Goal: Task Accomplishment & Management: Manage account settings

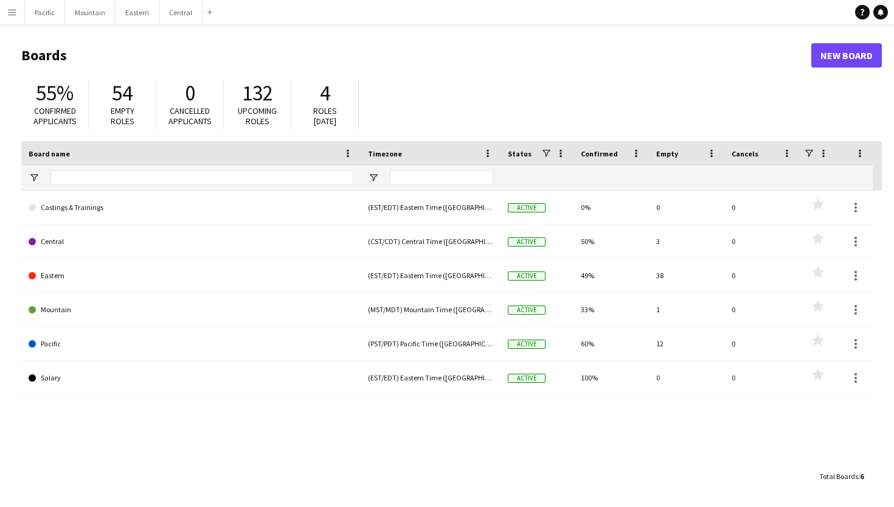
click at [9, 16] on app-icon "Menu" at bounding box center [12, 12] width 10 height 10
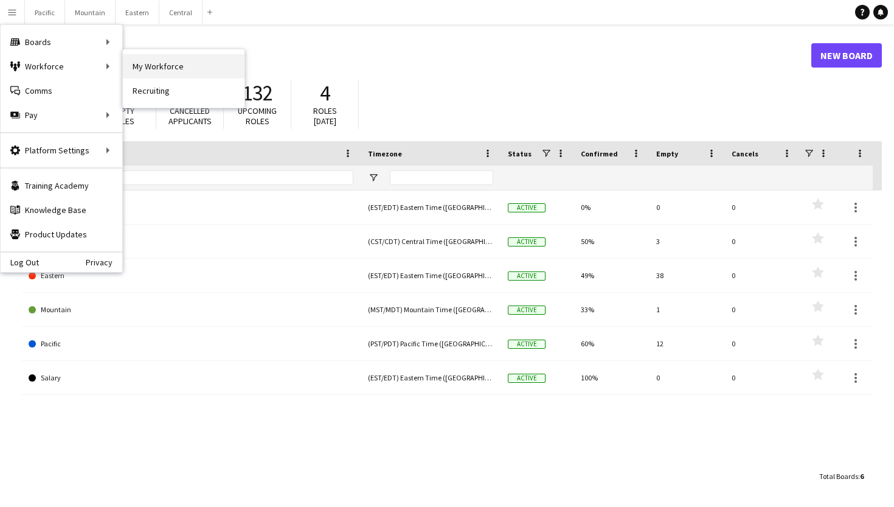
click at [169, 63] on link "My Workforce" at bounding box center [184, 66] width 122 height 24
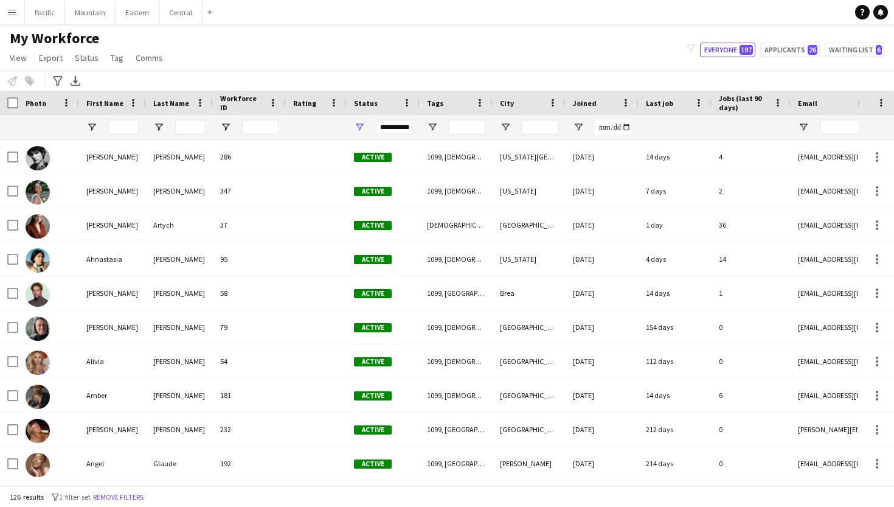
click at [12, 10] on app-icon "Menu" at bounding box center [12, 12] width 10 height 10
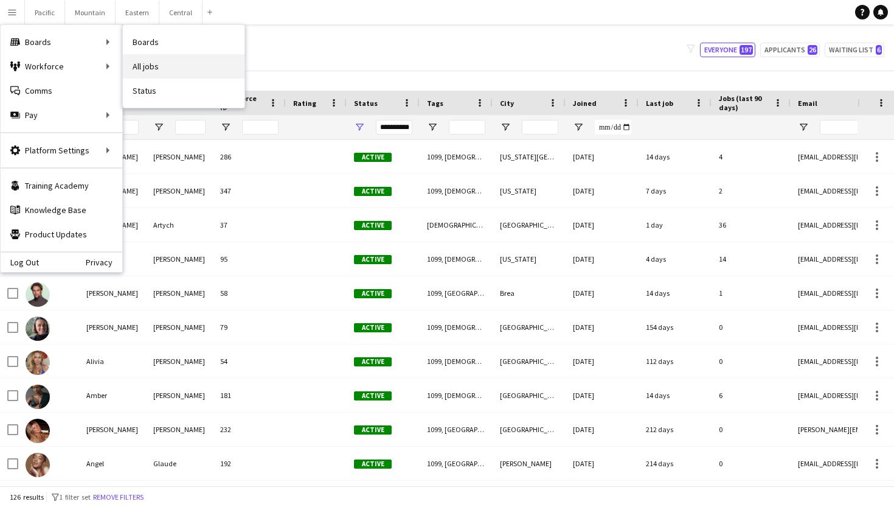
click at [165, 63] on link "All jobs" at bounding box center [184, 66] width 122 height 24
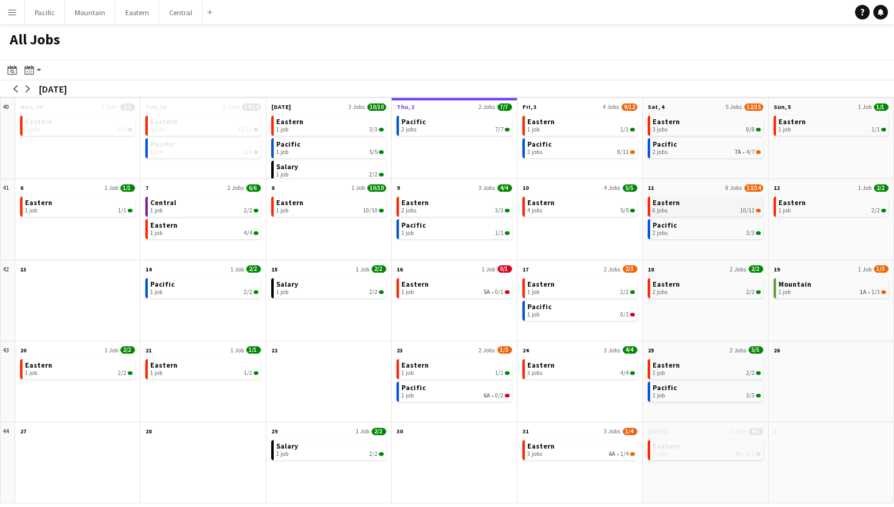
click at [683, 207] on div "6 jobs 10/11" at bounding box center [707, 210] width 108 height 7
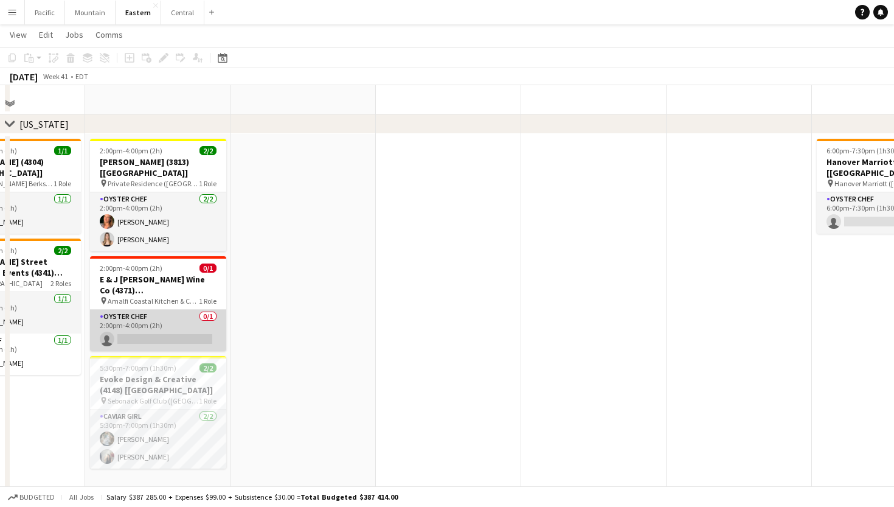
scroll to position [830, 0]
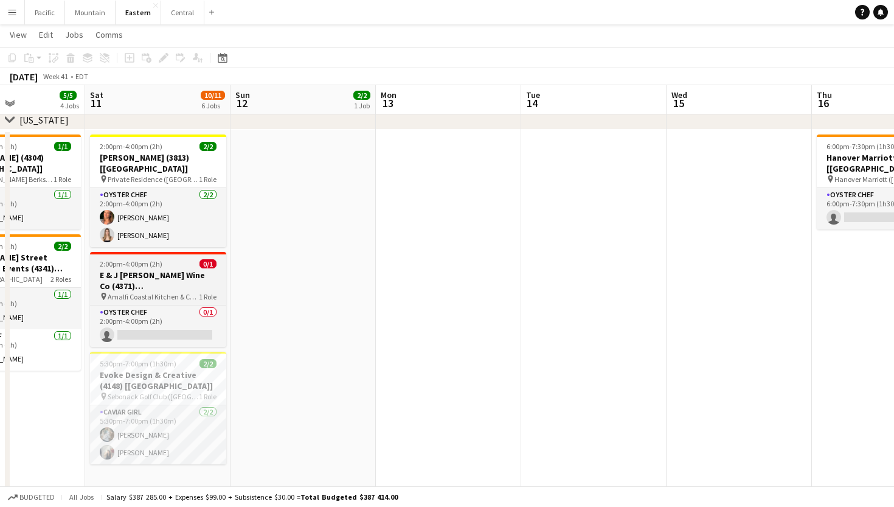
click at [189, 270] on h3 "E & J Gallo Wine Co (4371) [NYC]" at bounding box center [158, 281] width 136 height 22
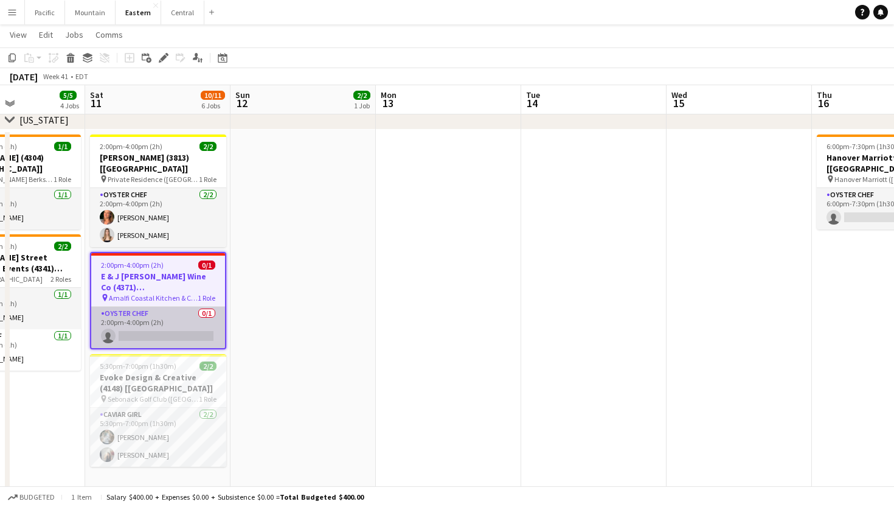
click at [192, 307] on app-card-role "Oyster Chef 0/1 2:00pm-4:00pm (2h) single-neutral-actions" at bounding box center [158, 327] width 134 height 41
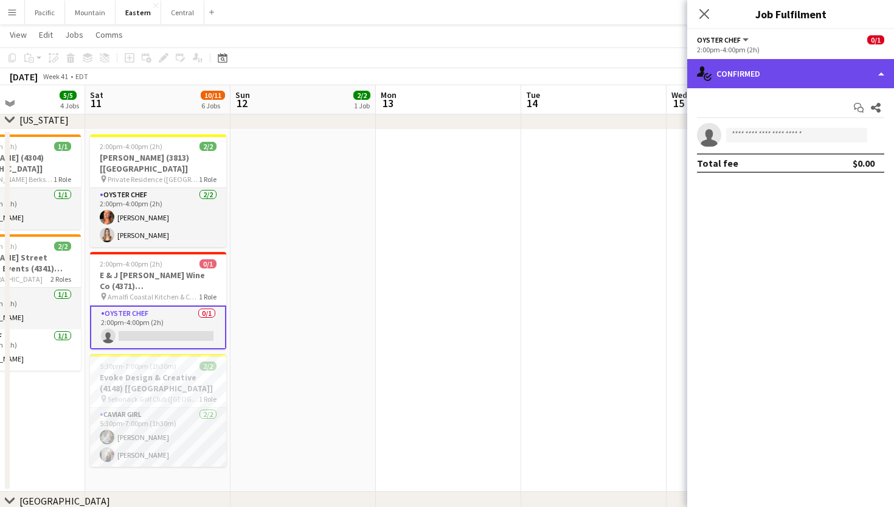
click at [737, 72] on div "single-neutral-actions-check-2 Confirmed" at bounding box center [791, 73] width 207 height 29
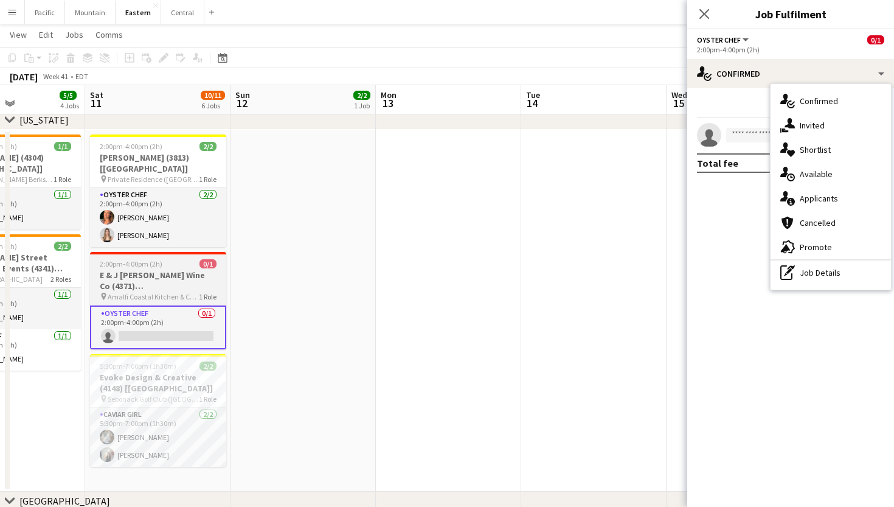
click at [206, 270] on h3 "E & J Gallo Wine Co (4371) [NYC]" at bounding box center [158, 281] width 136 height 22
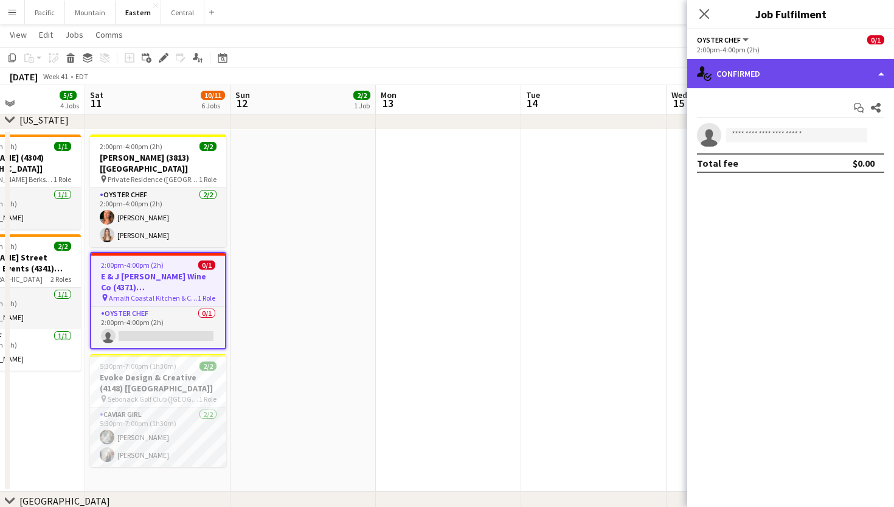
click at [828, 86] on div "single-neutral-actions-check-2 Confirmed" at bounding box center [791, 73] width 207 height 29
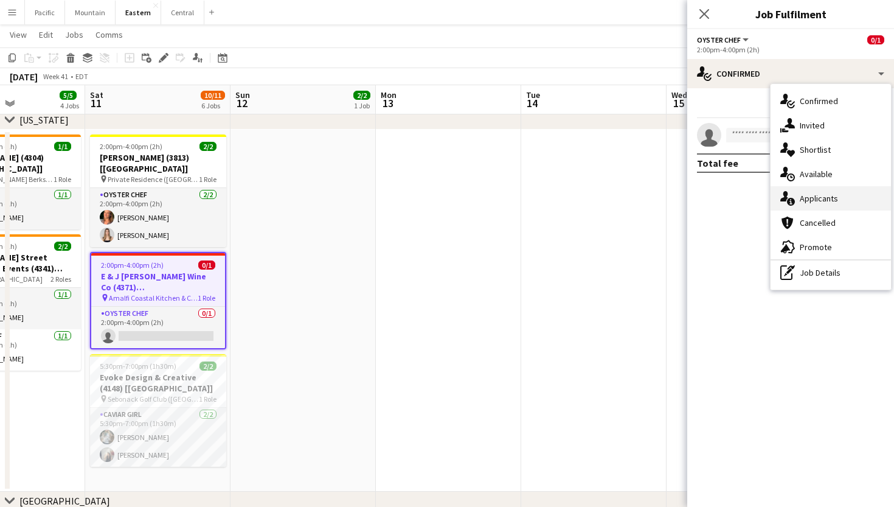
click at [830, 200] on span "Applicants" at bounding box center [819, 198] width 38 height 11
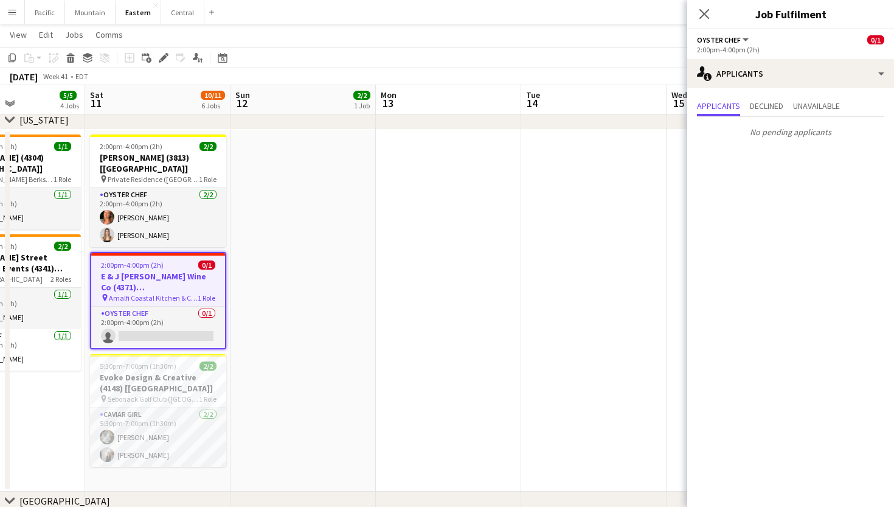
click at [158, 271] on h3 "E & J Gallo Wine Co (4371) [NYC]" at bounding box center [158, 282] width 134 height 22
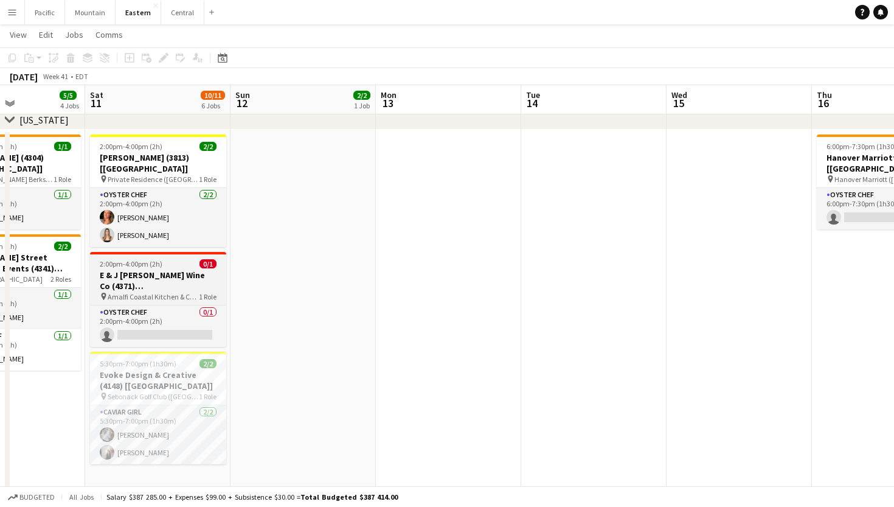
click at [159, 270] on h3 "E & J Gallo Wine Co (4371) [NYC]" at bounding box center [158, 281] width 136 height 22
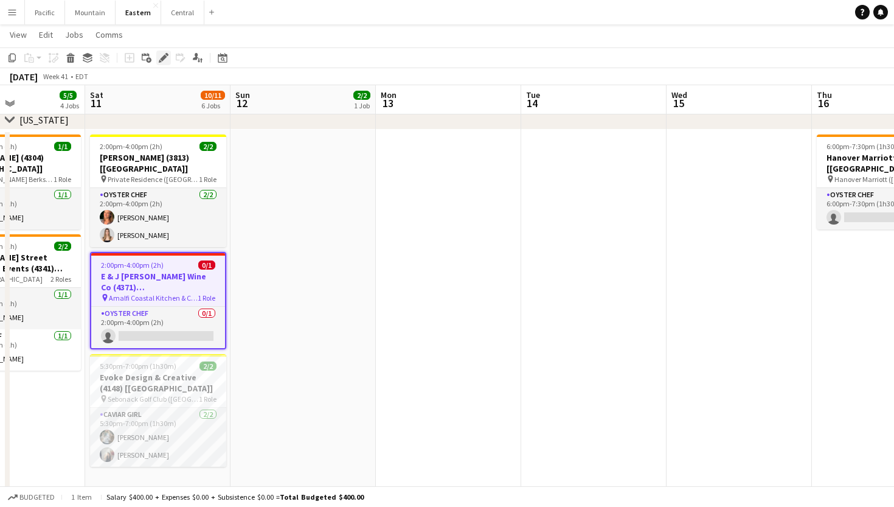
click at [167, 54] on icon at bounding box center [166, 54] width 3 height 3
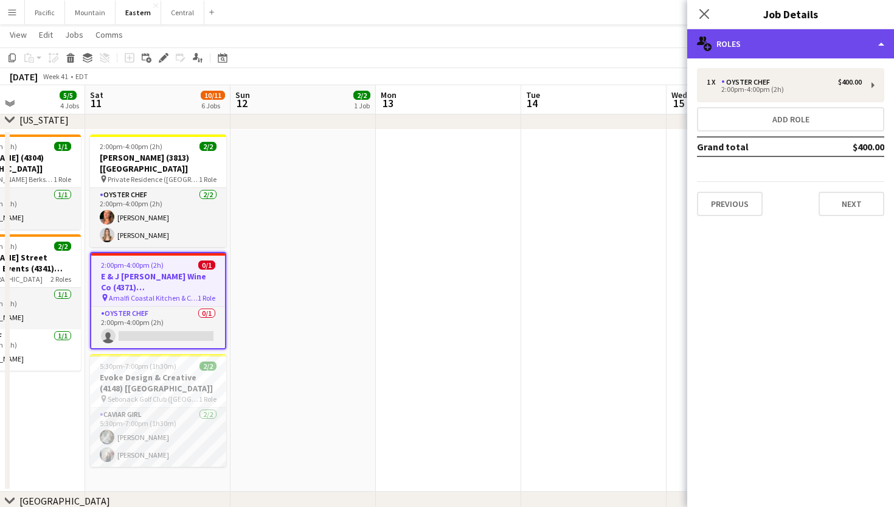
click at [817, 32] on div "multiple-users-add Roles" at bounding box center [791, 43] width 207 height 29
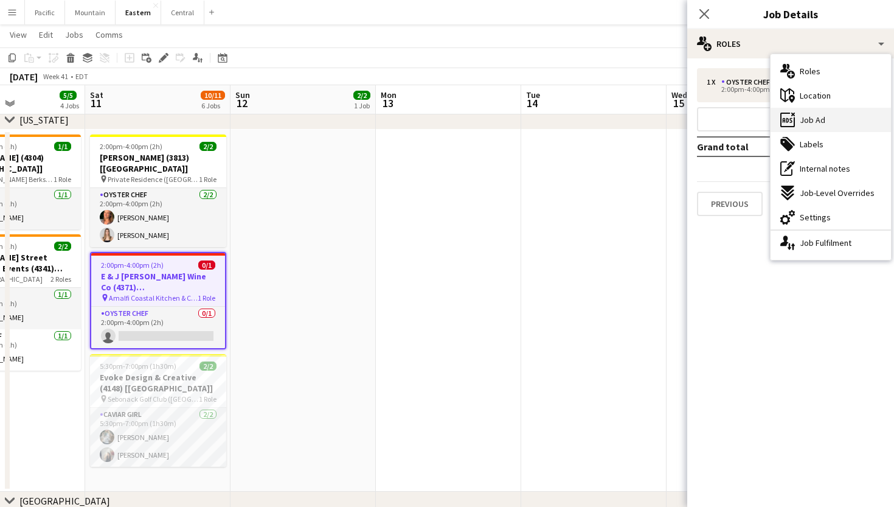
click at [835, 114] on div "ads-window Job Ad" at bounding box center [831, 120] width 120 height 24
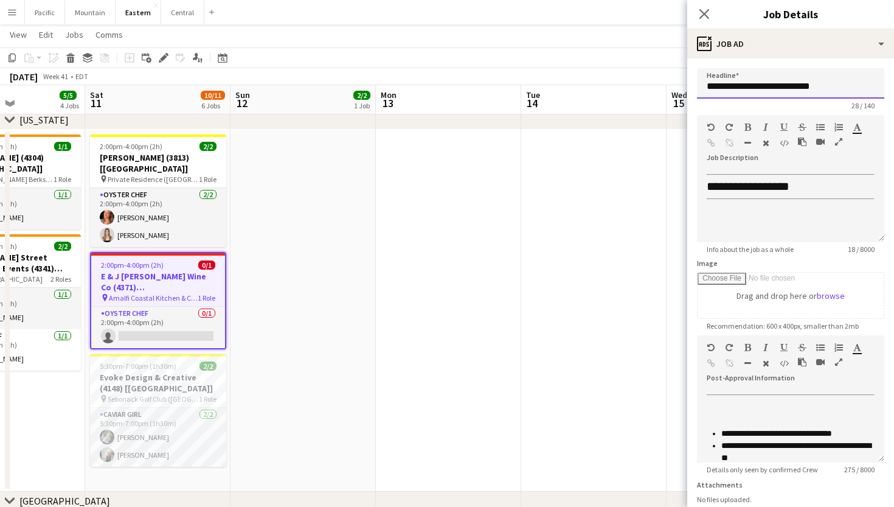
click at [795, 89] on input "**********" at bounding box center [790, 83] width 187 height 30
click at [707, 13] on icon "Close pop-in" at bounding box center [704, 14] width 12 height 12
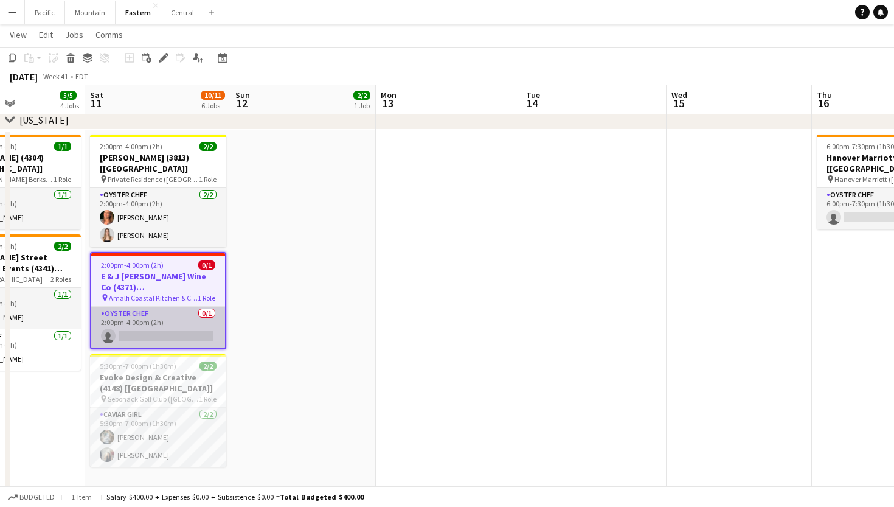
click at [175, 326] on app-card-role "Oyster Chef 0/1 2:00pm-4:00pm (2h) single-neutral-actions" at bounding box center [158, 327] width 134 height 41
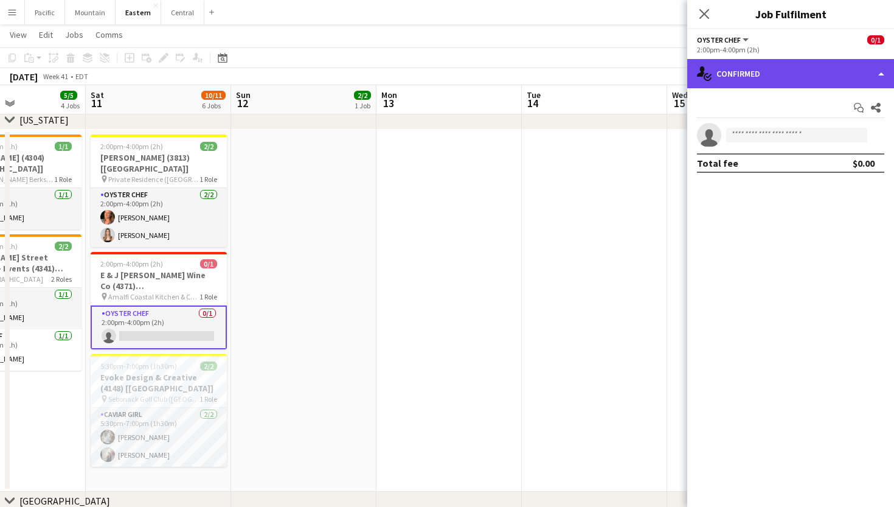
click at [820, 81] on div "single-neutral-actions-check-2 Confirmed" at bounding box center [791, 73] width 207 height 29
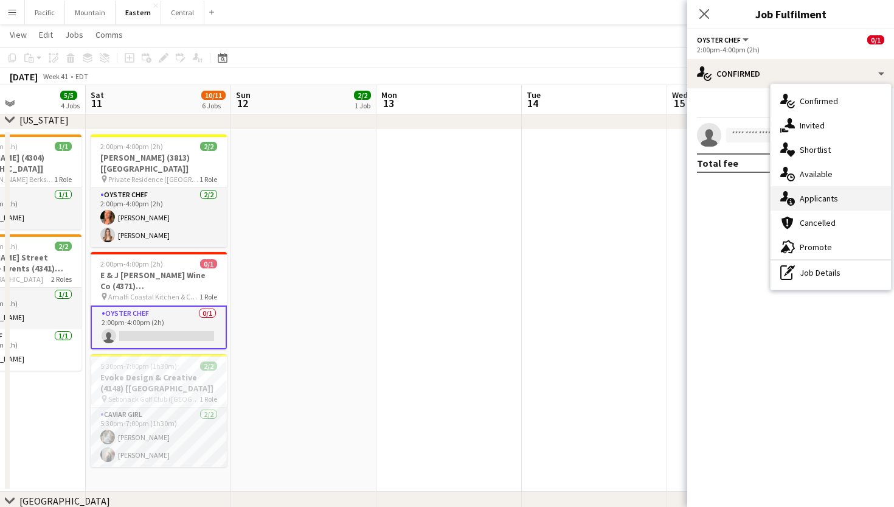
click at [823, 198] on span "Applicants" at bounding box center [819, 198] width 38 height 11
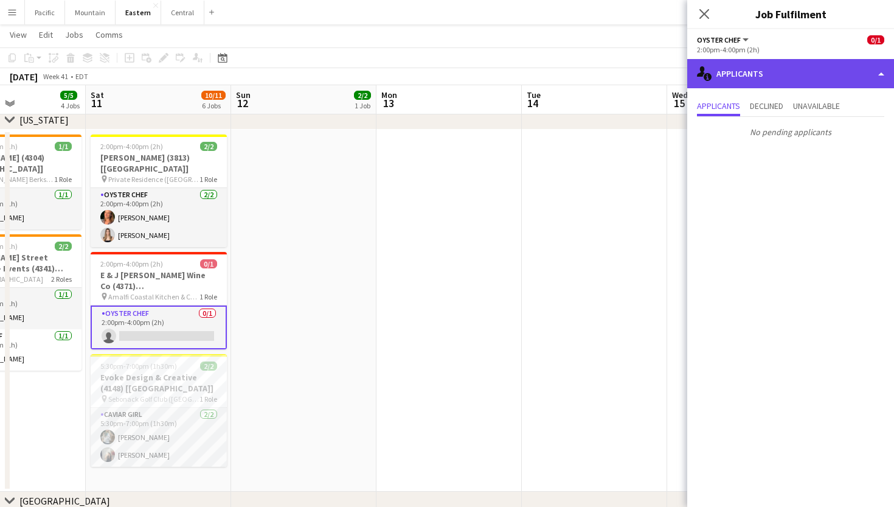
click at [802, 68] on div "single-neutral-actions-information Applicants" at bounding box center [791, 73] width 207 height 29
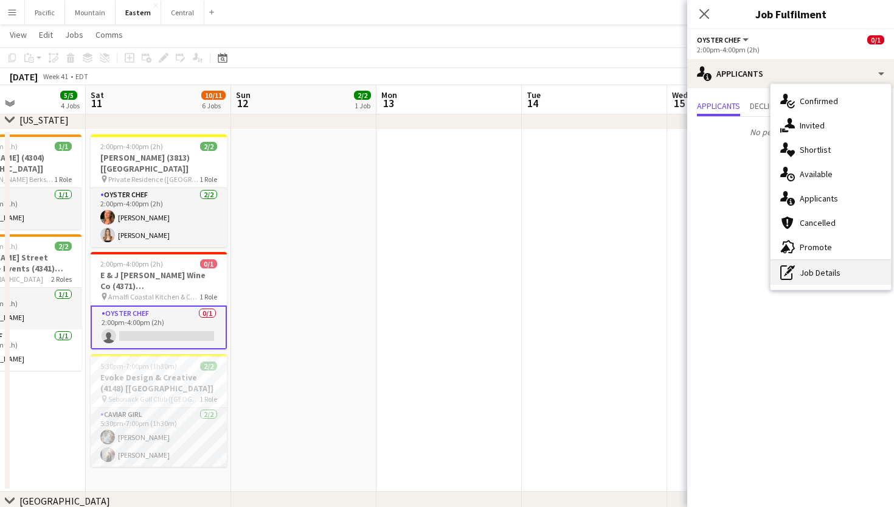
click at [815, 265] on div "pen-write Job Details" at bounding box center [831, 272] width 120 height 24
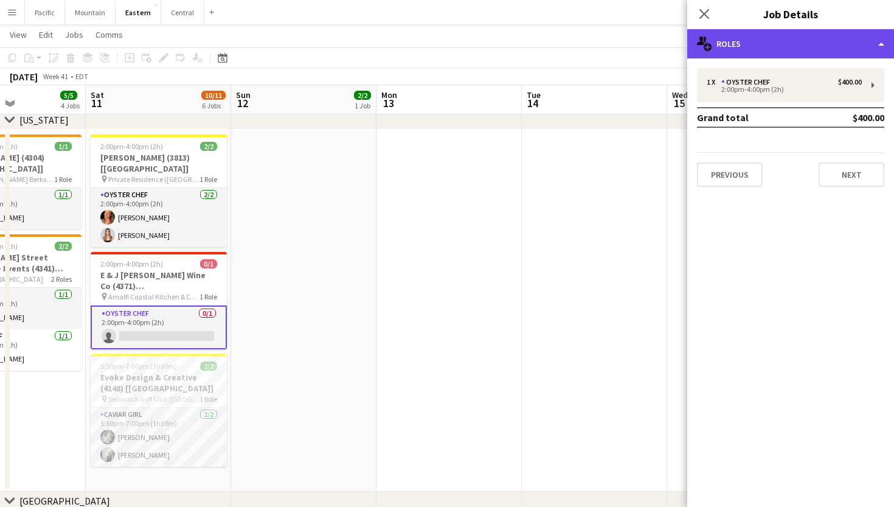
click at [802, 45] on div "multiple-users-add Roles" at bounding box center [791, 43] width 207 height 29
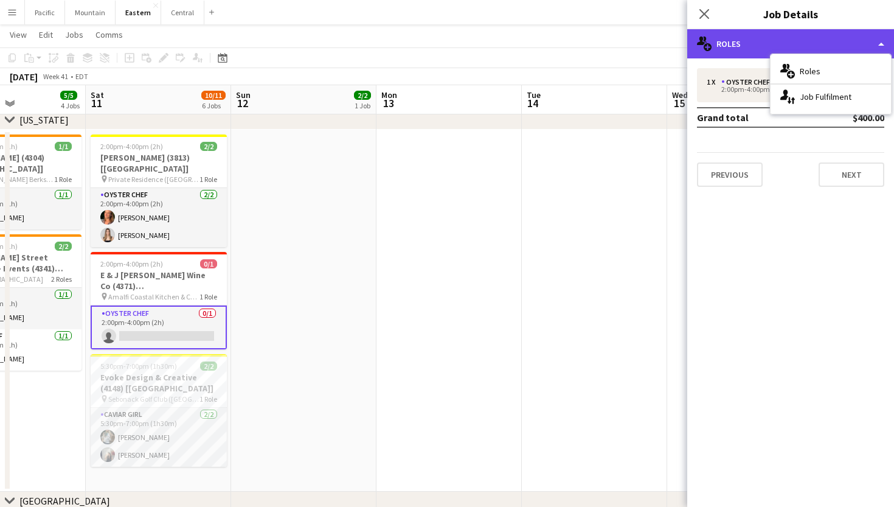
click at [827, 41] on div "multiple-users-add Roles" at bounding box center [791, 43] width 207 height 29
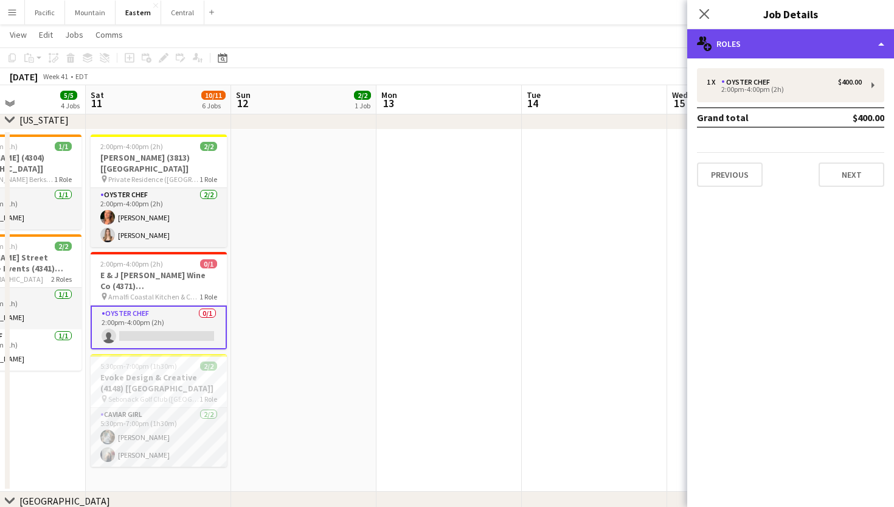
click at [759, 41] on div "multiple-users-add Roles" at bounding box center [791, 43] width 207 height 29
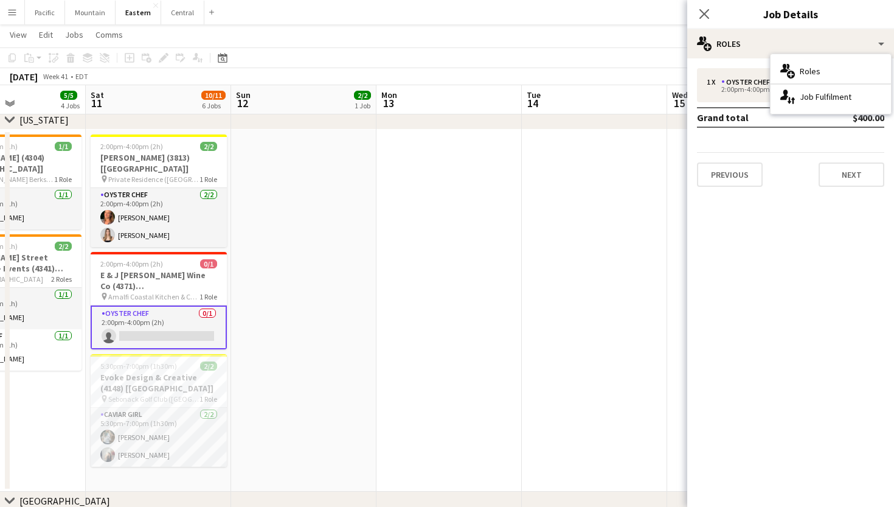
click at [141, 335] on app-card-role "Oyster Chef 0/1 2:00pm-4:00pm (2h) single-neutral-actions" at bounding box center [159, 327] width 136 height 44
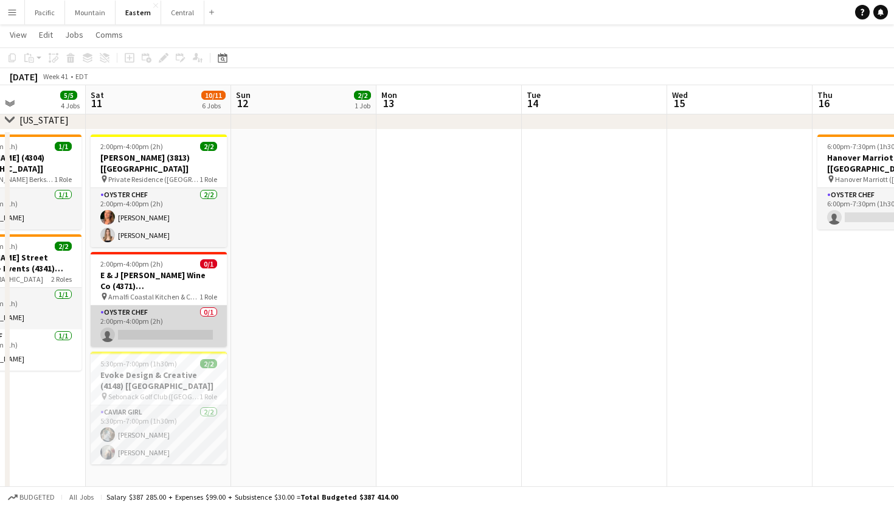
click at [139, 318] on app-card-role "Oyster Chef 0/1 2:00pm-4:00pm (2h) single-neutral-actions" at bounding box center [159, 325] width 136 height 41
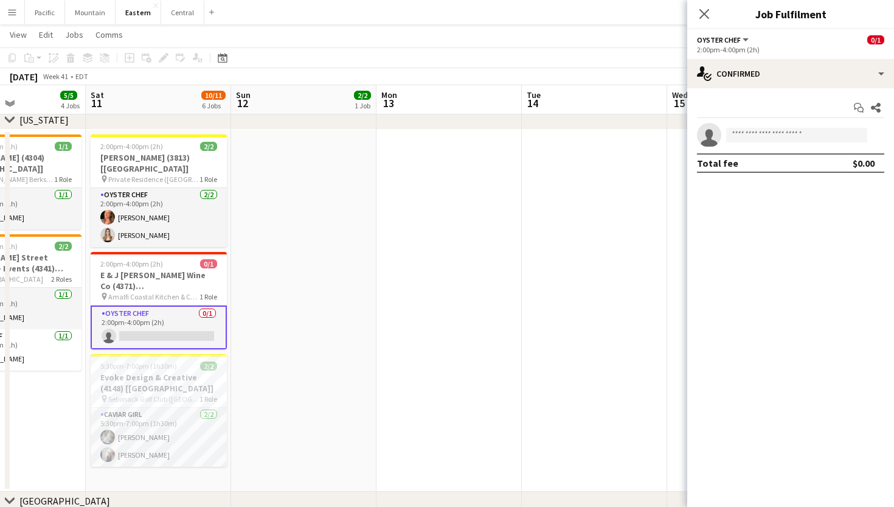
click at [821, 49] on div "2:00pm-4:00pm (2h)" at bounding box center [790, 49] width 187 height 9
click at [850, 50] on div "2:00pm-4:00pm (2h)" at bounding box center [790, 49] width 187 height 9
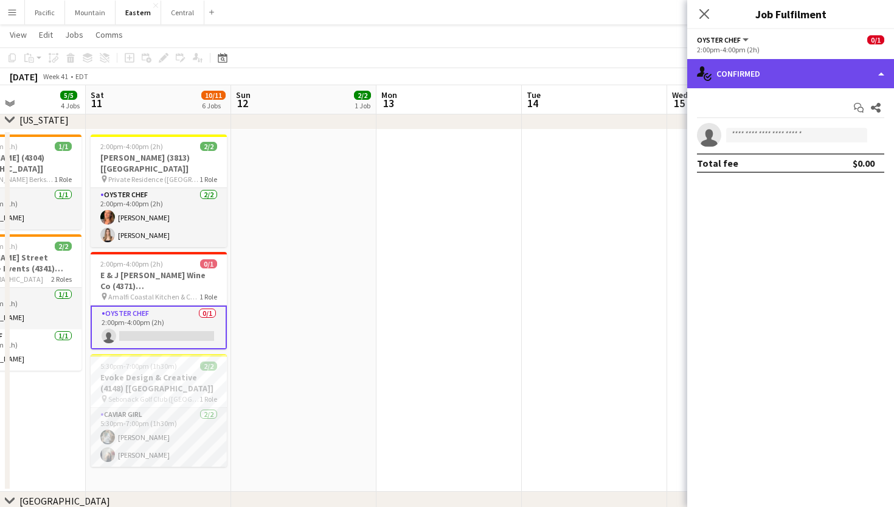
click at [853, 69] on div "single-neutral-actions-check-2 Confirmed" at bounding box center [791, 73] width 207 height 29
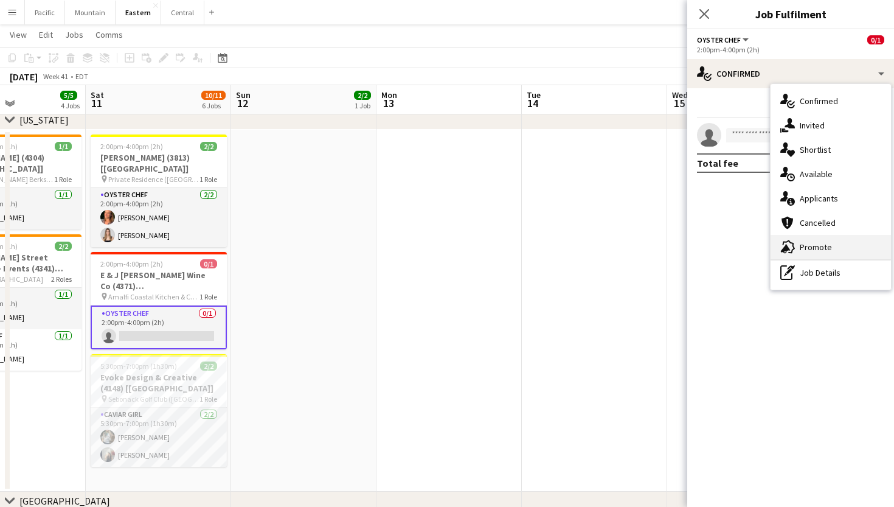
click at [817, 237] on div "advertising-megaphone Promote" at bounding box center [831, 247] width 120 height 24
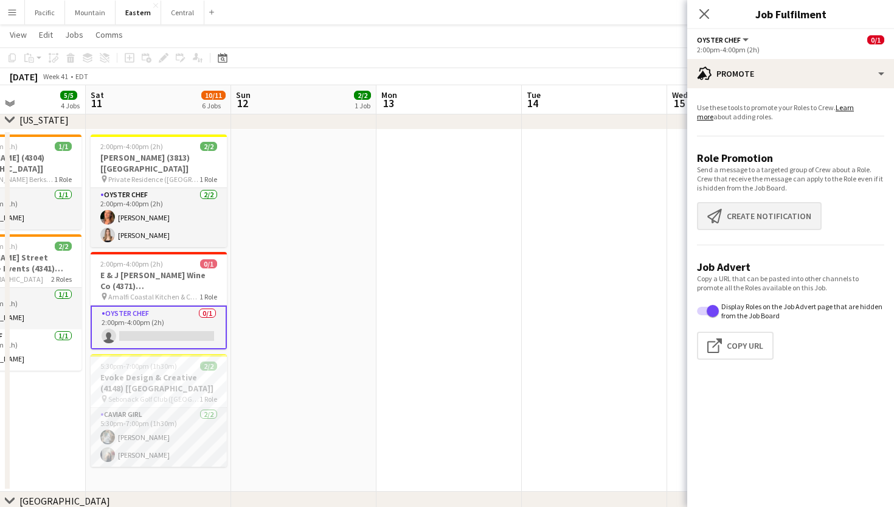
click at [770, 217] on button "Create notification Create notification" at bounding box center [759, 216] width 125 height 28
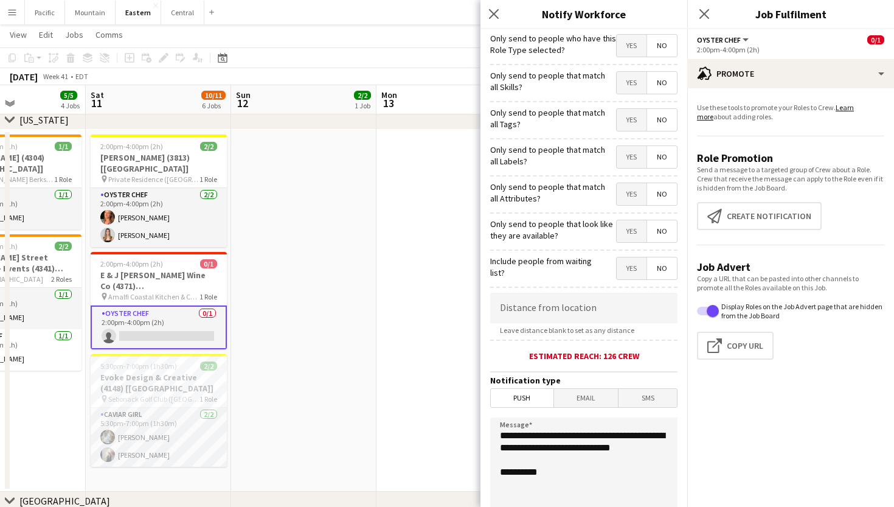
click at [635, 117] on span "Yes" at bounding box center [632, 120] width 30 height 22
drag, startPoint x: 560, startPoint y: 461, endPoint x: 460, endPoint y: 414, distance: 110.8
click at [460, 414] on body "Menu Boards Boards Boards All jobs Status Workforce Workforce My Workforce Recr…" at bounding box center [447, 90] width 894 height 1840
paste textarea "**********"
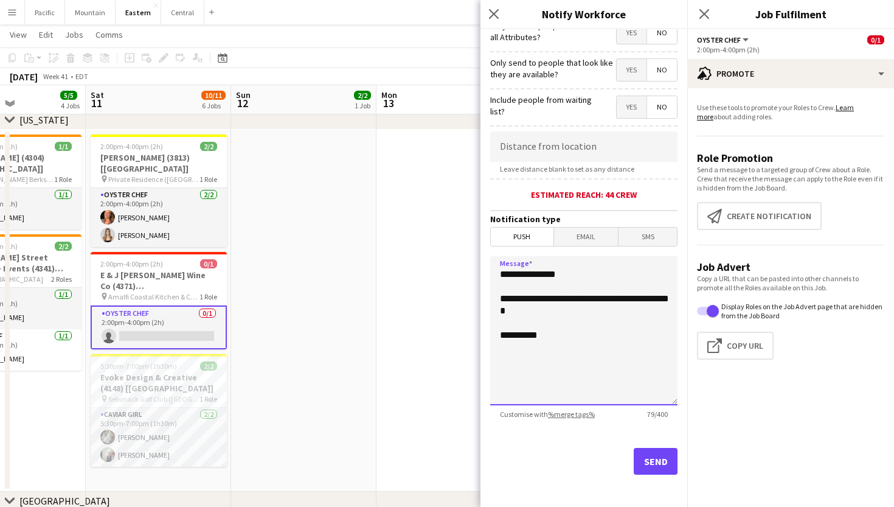
scroll to position [160, 0]
type textarea "**********"
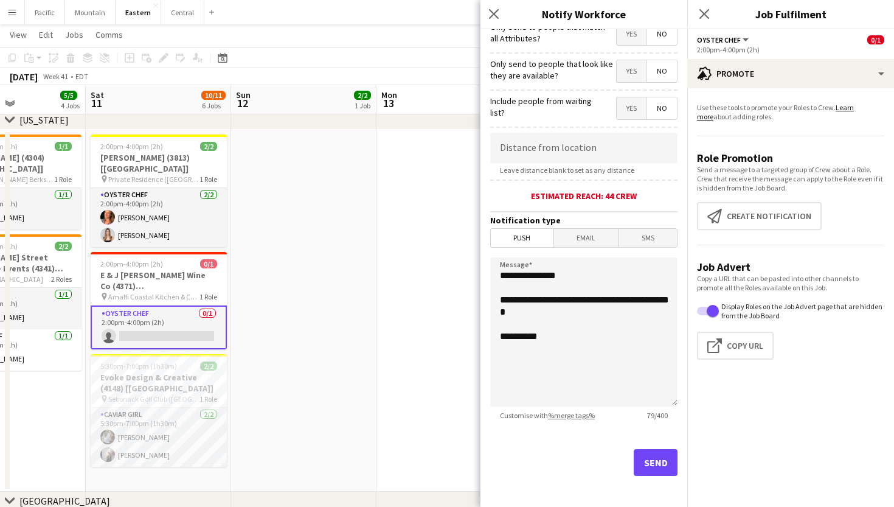
click at [656, 461] on button "Send" at bounding box center [656, 462] width 44 height 27
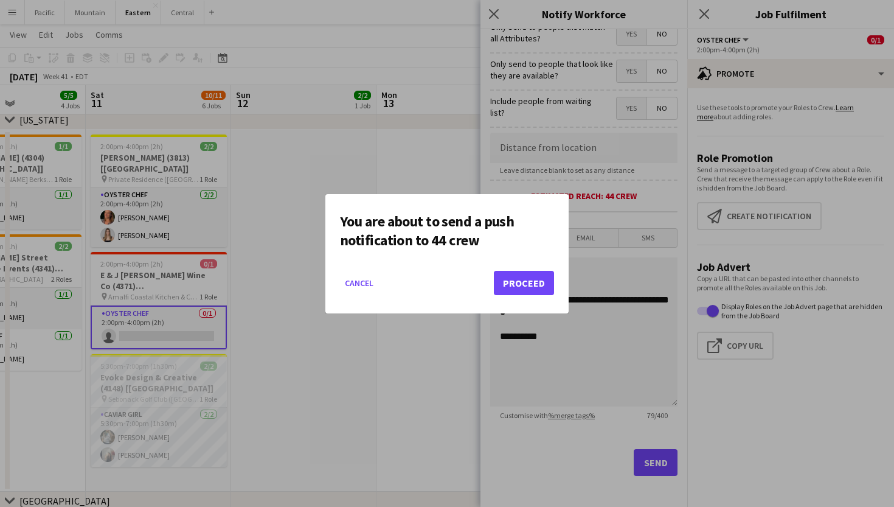
click at [524, 283] on button "Proceed" at bounding box center [524, 283] width 60 height 24
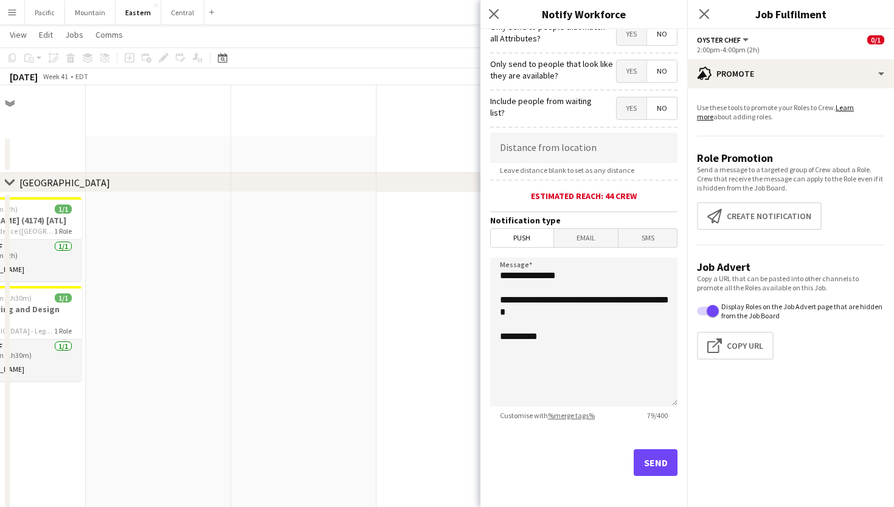
scroll to position [830, 0]
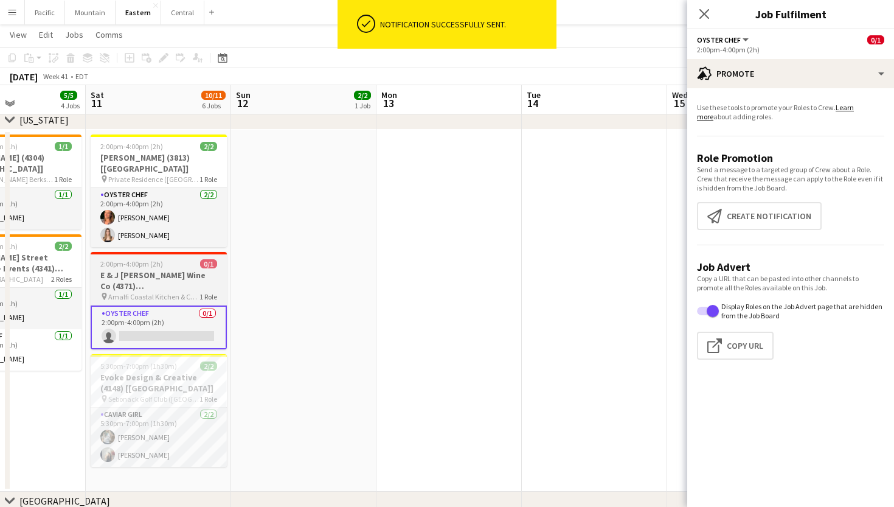
click at [167, 270] on h3 "E & J Gallo Wine Co (4371) [NYC]" at bounding box center [159, 281] width 136 height 22
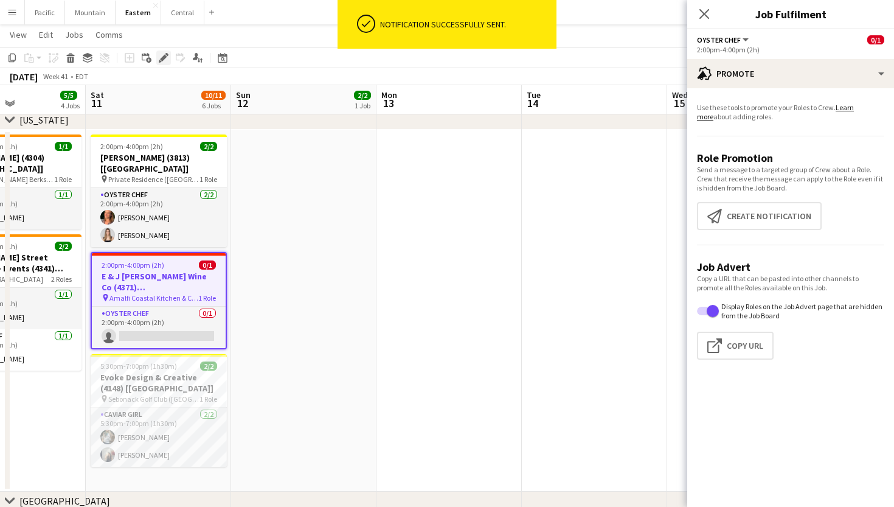
click at [167, 58] on icon "Edit" at bounding box center [164, 58] width 10 height 10
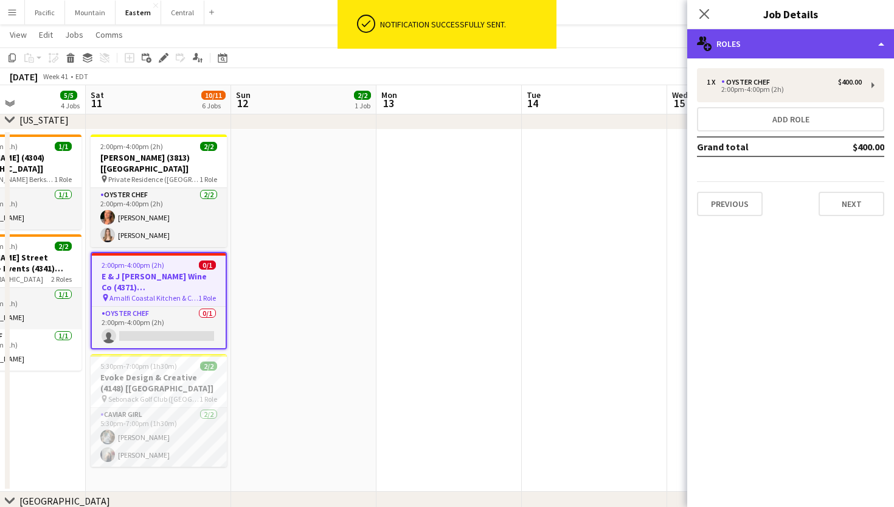
click at [712, 52] on div "multiple-users-add Roles" at bounding box center [791, 43] width 207 height 29
click at [712, 50] on div "multiple-users-add Roles" at bounding box center [791, 43] width 207 height 29
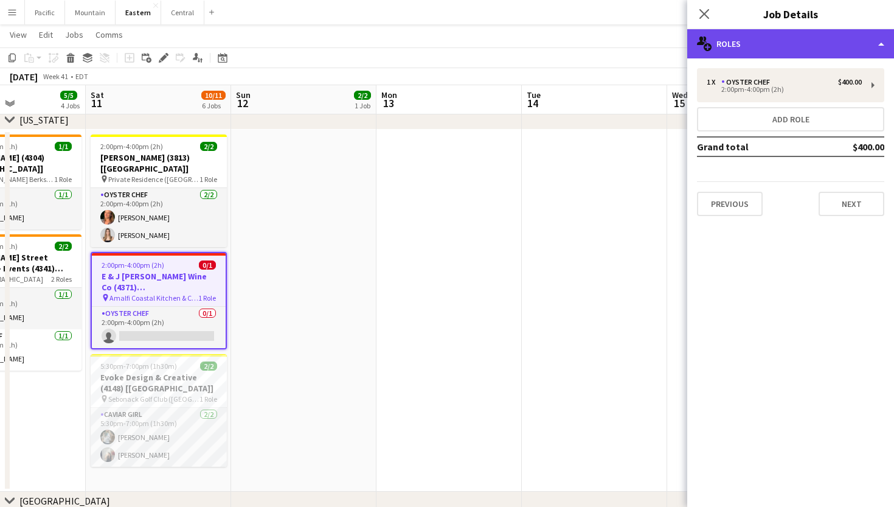
click at [779, 34] on div "multiple-users-add Roles" at bounding box center [791, 43] width 207 height 29
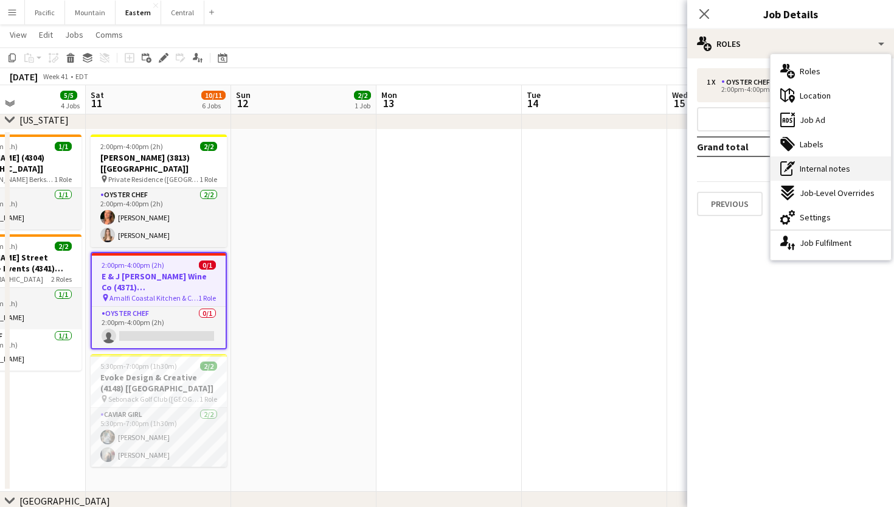
click at [829, 163] on span "Internal notes" at bounding box center [825, 168] width 50 height 11
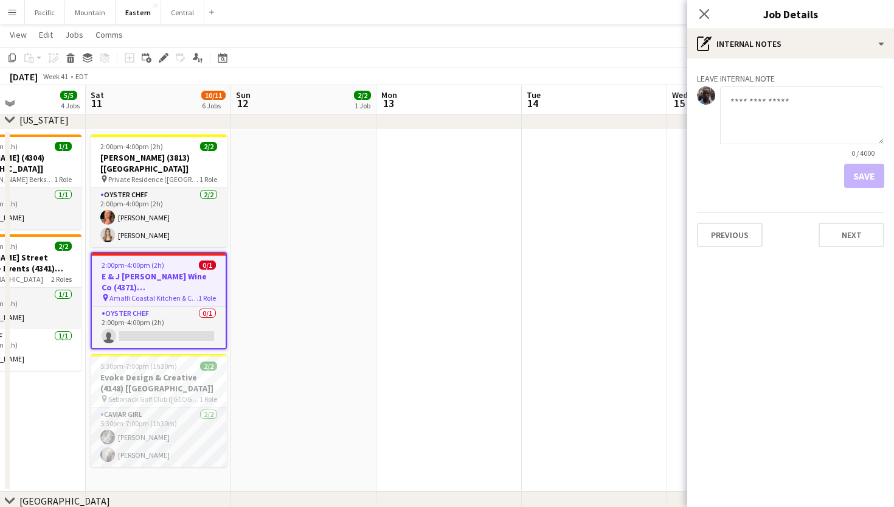
click at [741, 114] on textarea at bounding box center [802, 115] width 164 height 58
type textarea "**********"
click at [869, 178] on button "Save" at bounding box center [864, 176] width 40 height 24
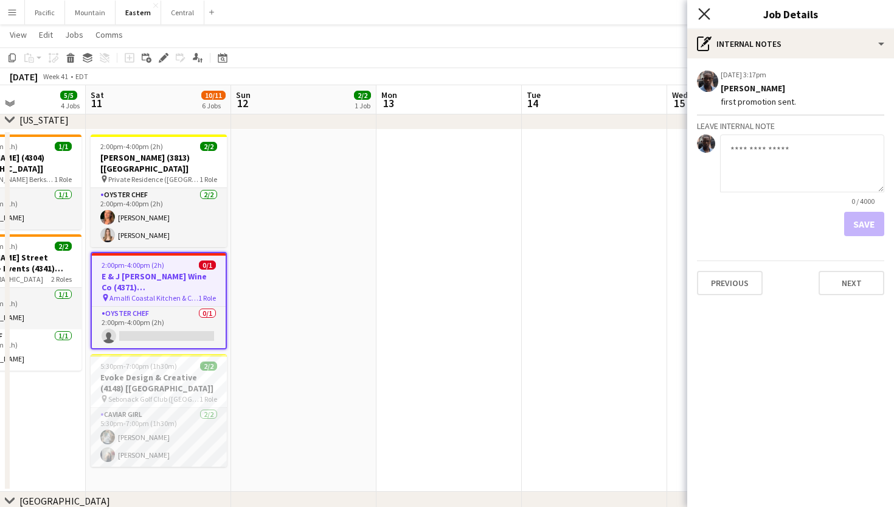
click at [701, 14] on icon "Close pop-in" at bounding box center [704, 14] width 12 height 12
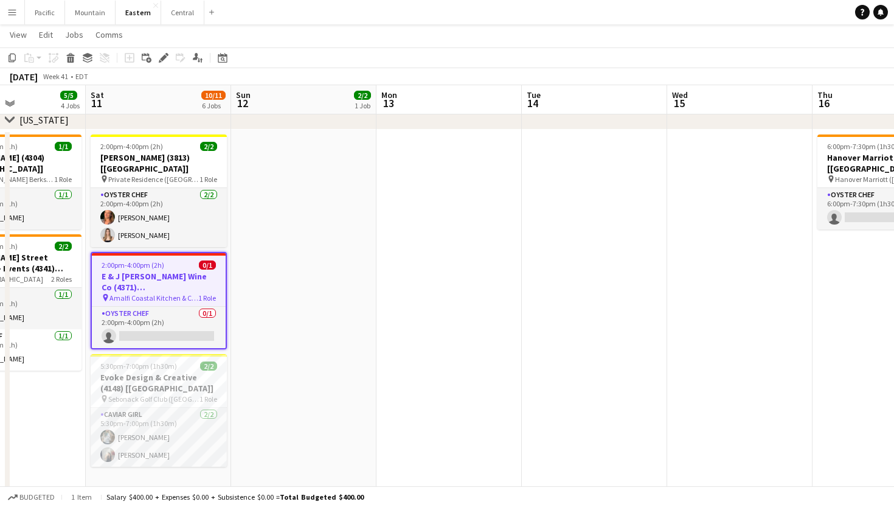
click at [134, 276] on h3 "E & J Gallo Wine Co (4371) [NYC]" at bounding box center [159, 282] width 134 height 22
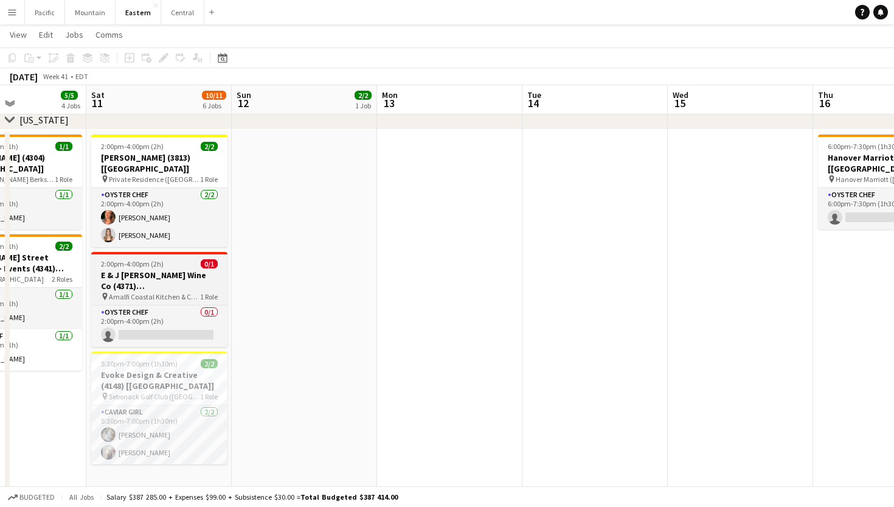
click at [200, 292] on span "1 Role" at bounding box center [209, 296] width 18 height 9
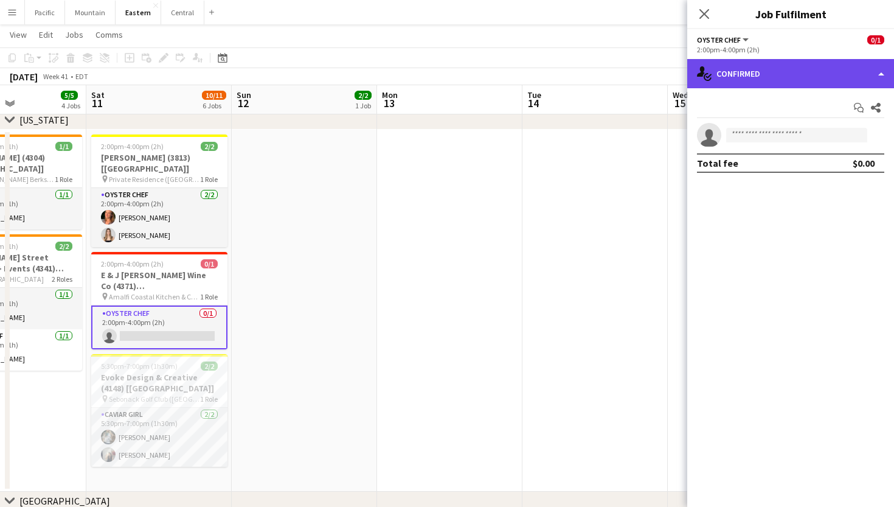
click at [785, 78] on div "single-neutral-actions-check-2 Confirmed" at bounding box center [791, 73] width 207 height 29
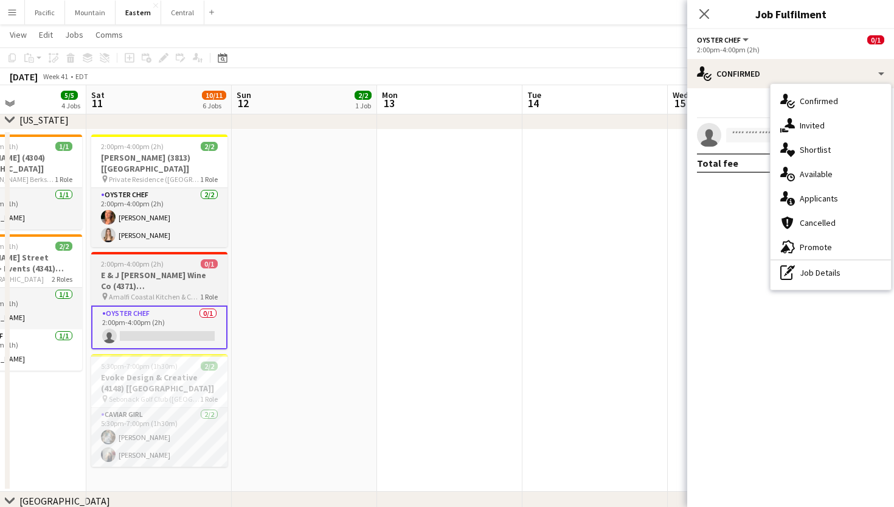
click at [161, 259] on span "2:00pm-4:00pm (2h)" at bounding box center [132, 263] width 63 height 9
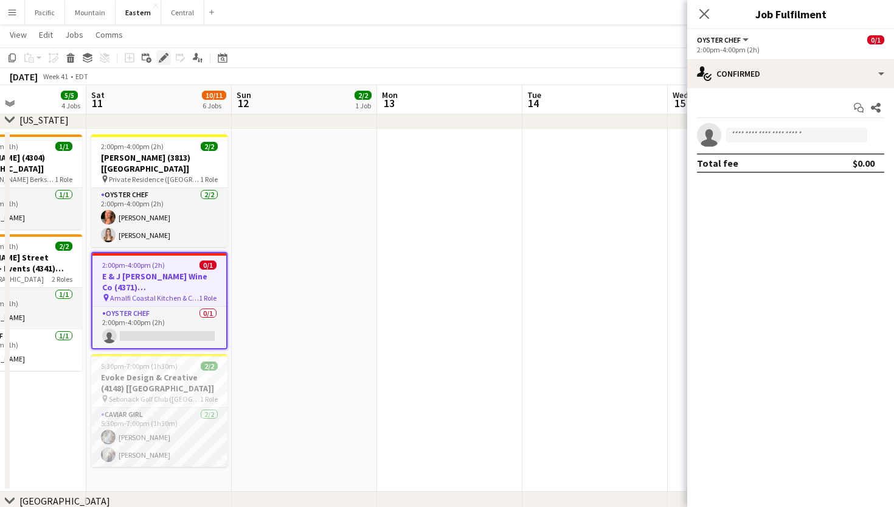
click at [162, 52] on div "Edit" at bounding box center [163, 57] width 15 height 15
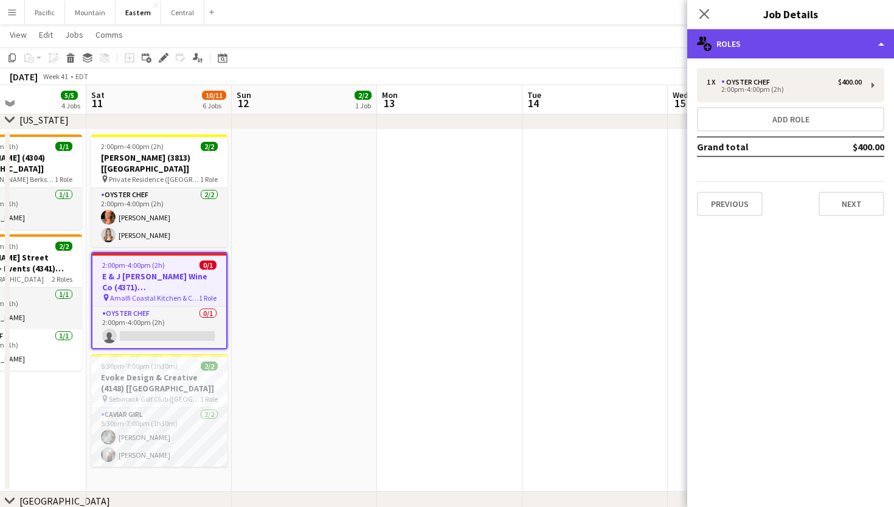
click at [795, 52] on div "multiple-users-add Roles" at bounding box center [791, 43] width 207 height 29
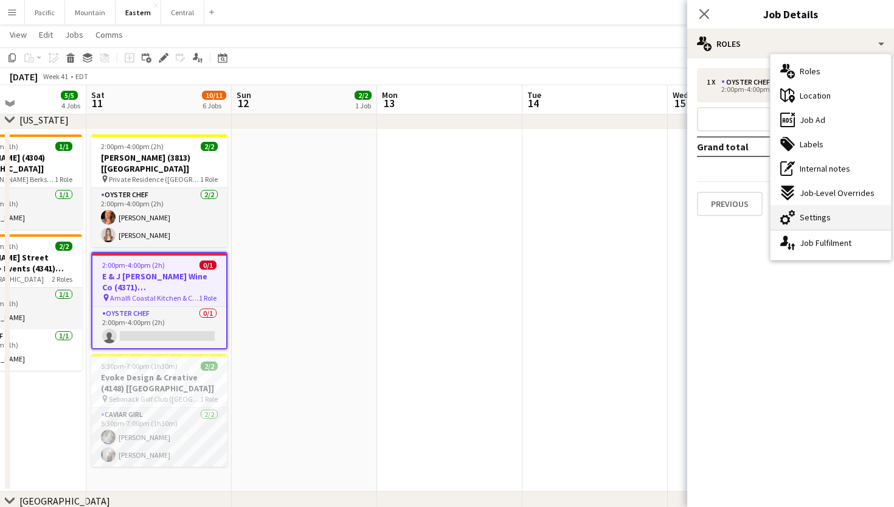
click at [816, 217] on span "Settings" at bounding box center [815, 217] width 31 height 11
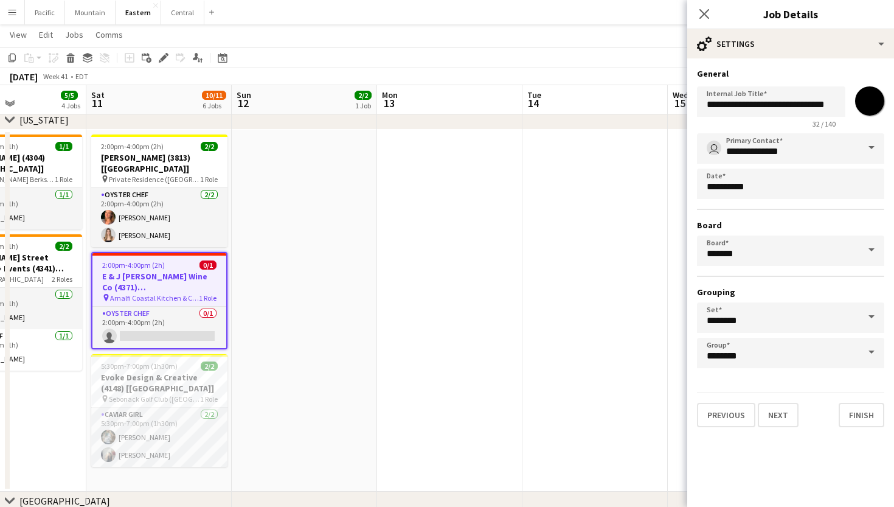
click at [867, 87] on input "*******" at bounding box center [870, 101] width 44 height 44
type input "*******"
click at [708, 14] on icon "Close pop-in" at bounding box center [704, 14] width 12 height 12
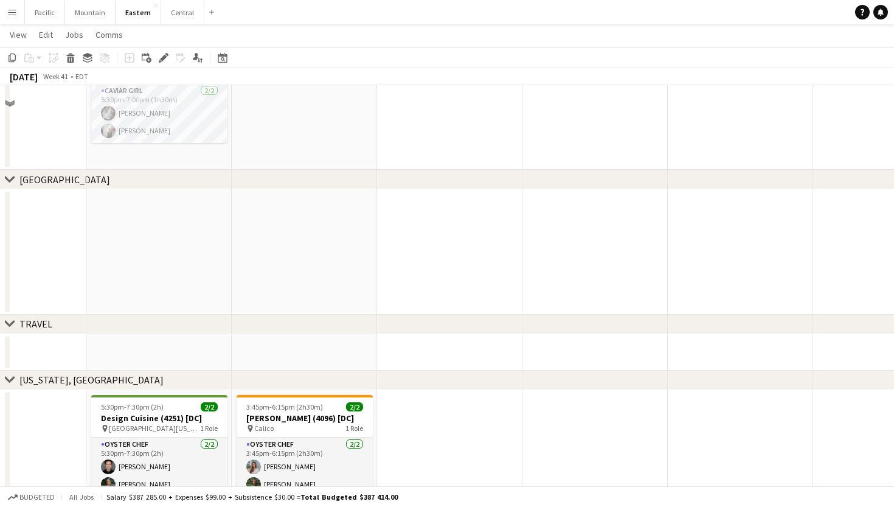
scroll to position [78, 0]
